Goal: Transaction & Acquisition: Register for event/course

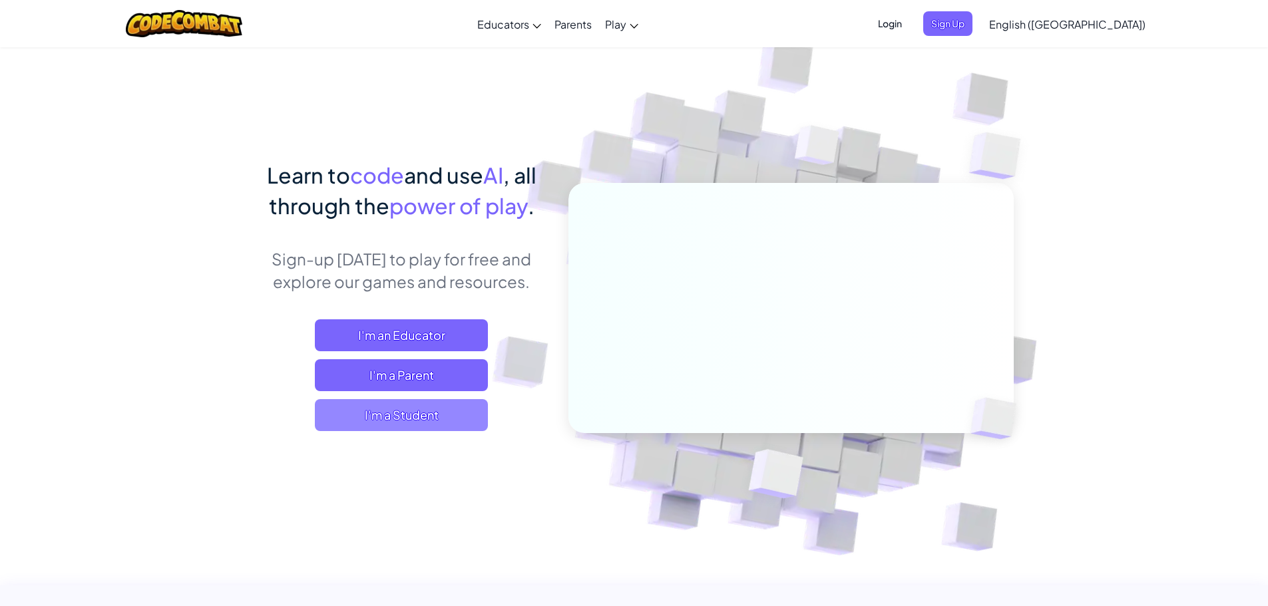
click at [415, 409] on span "I'm a Student" at bounding box center [401, 415] width 173 height 32
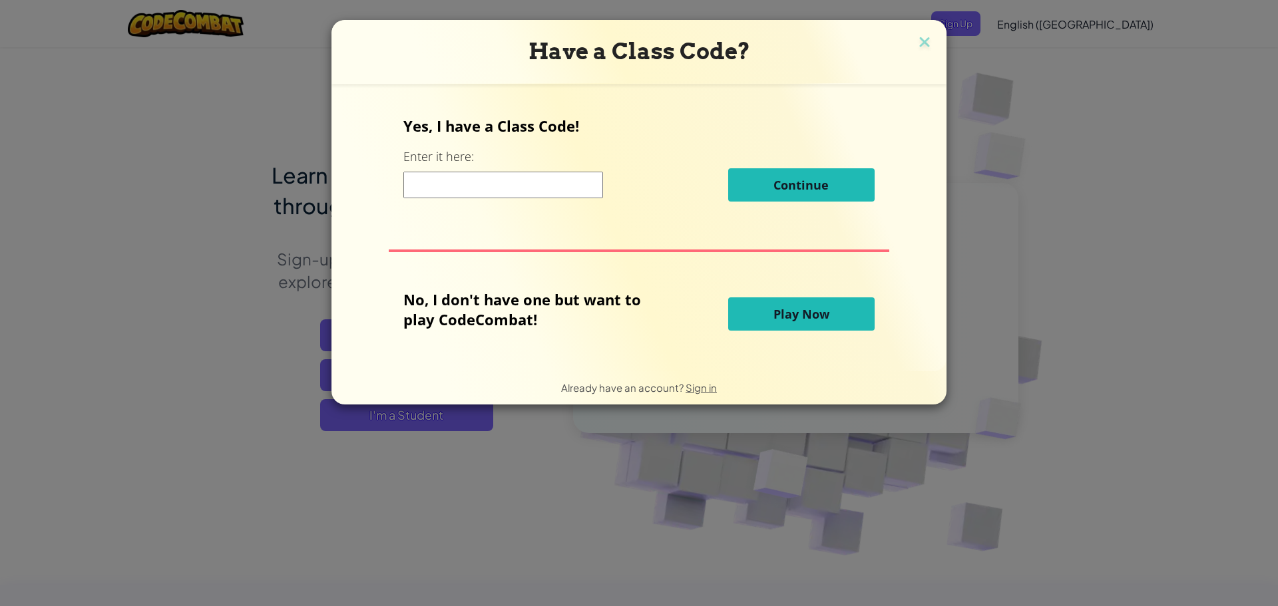
click at [567, 178] on input at bounding box center [503, 185] width 200 height 27
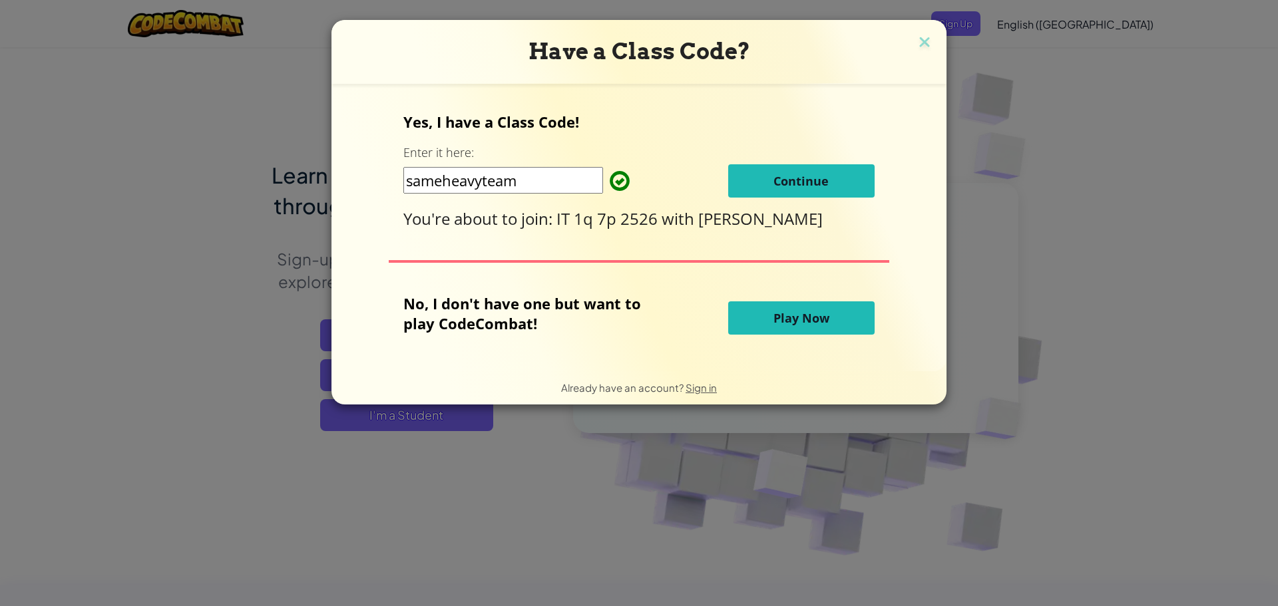
type input "sameheavyteam"
click at [757, 205] on div "Yes, I have a Class Code! Enter it here: sameheavyteam Continue You're about to…" at bounding box center [638, 171] width 471 height 118
click at [757, 195] on button "Continue" at bounding box center [801, 180] width 146 height 33
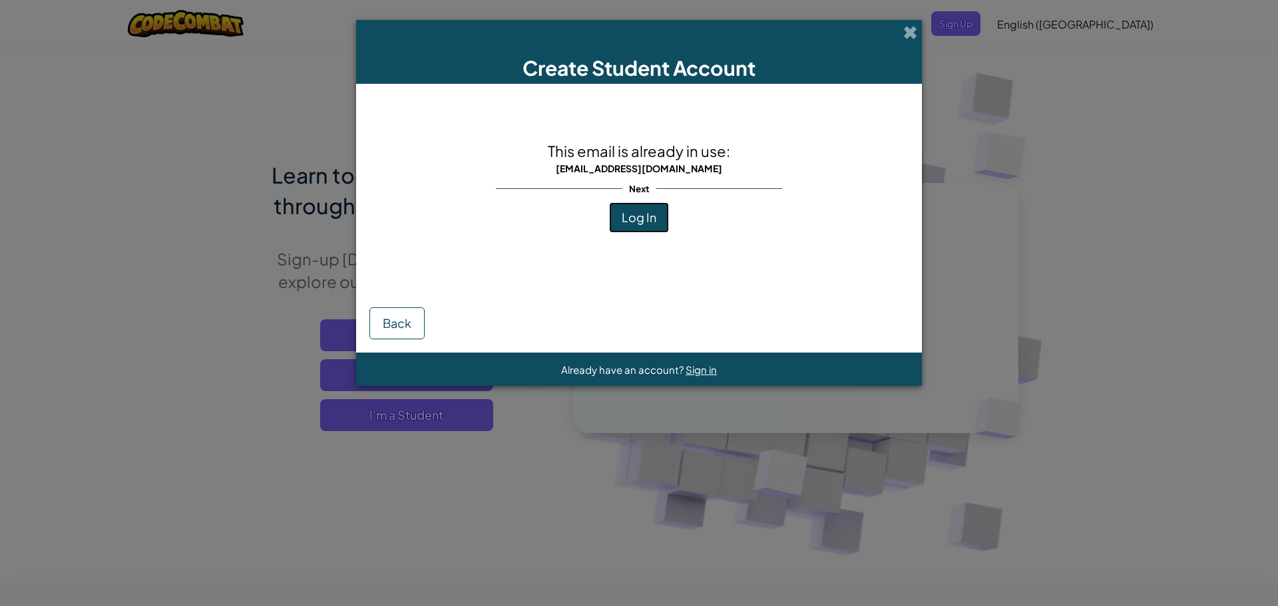
click at [651, 225] on span "Log In" at bounding box center [639, 217] width 35 height 15
